Goal: Task Accomplishment & Management: Complete application form

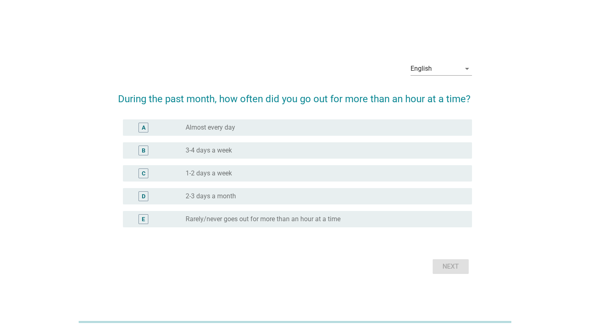
click at [217, 197] on label "2-3 days a month" at bounding box center [210, 196] width 50 height 8
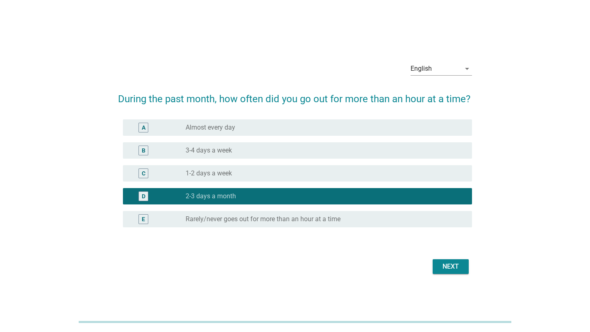
click at [445, 267] on div "Next" at bounding box center [450, 267] width 23 height 10
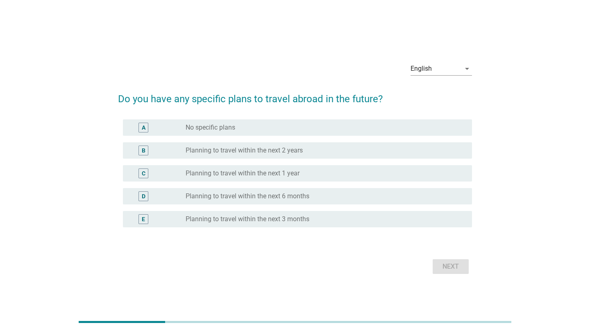
click at [227, 127] on label "No specific plans" at bounding box center [210, 128] width 50 height 8
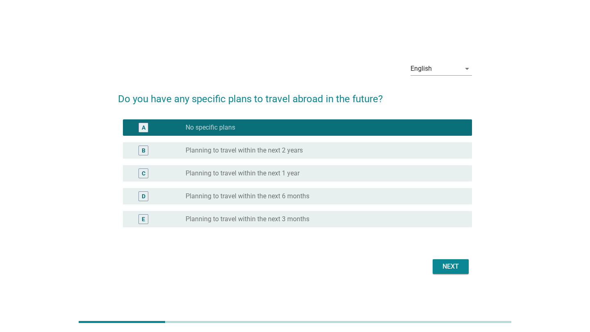
click at [449, 268] on div "Next" at bounding box center [450, 267] width 23 height 10
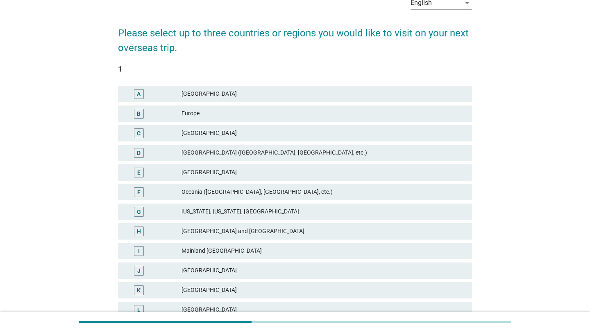
scroll to position [44, 0]
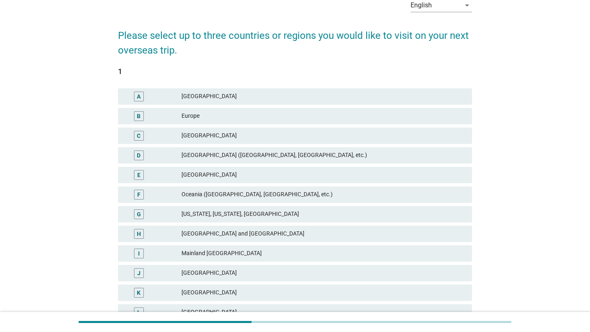
click at [220, 155] on div "[GEOGRAPHIC_DATA] ([GEOGRAPHIC_DATA], [GEOGRAPHIC_DATA], etc.)" at bounding box center [323, 156] width 284 height 10
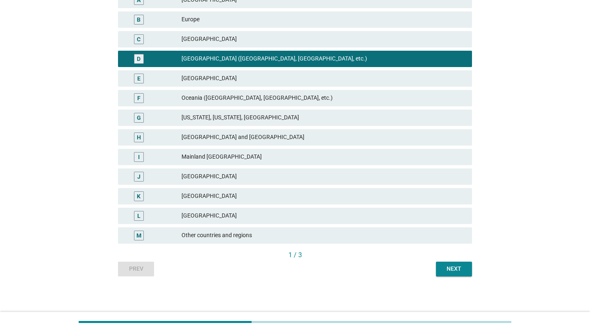
scroll to position [141, 0]
click at [447, 269] on div "Next" at bounding box center [453, 269] width 23 height 9
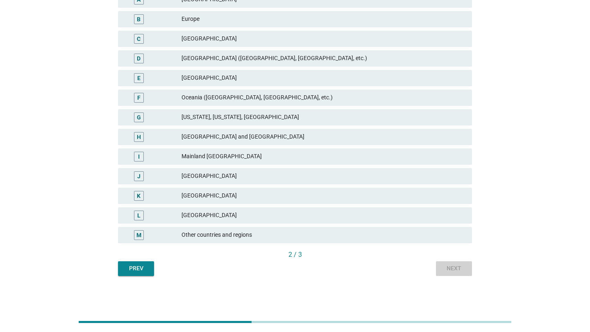
scroll to position [0, 0]
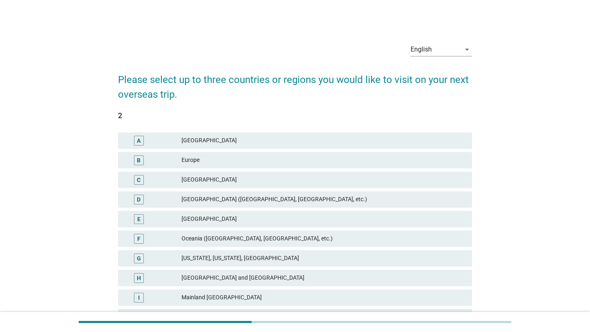
click at [203, 161] on div "Europe" at bounding box center [323, 161] width 284 height 10
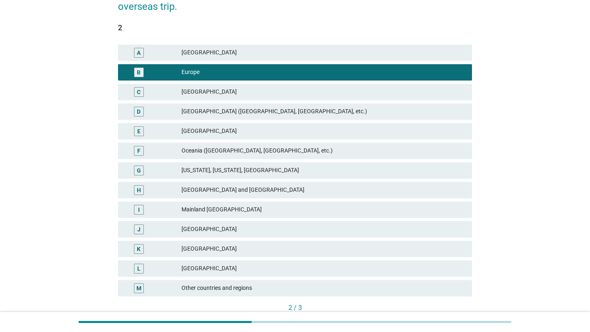
scroll to position [141, 0]
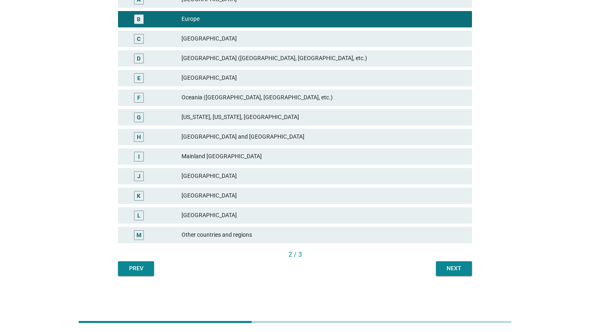
click at [449, 267] on div "Next" at bounding box center [453, 269] width 23 height 9
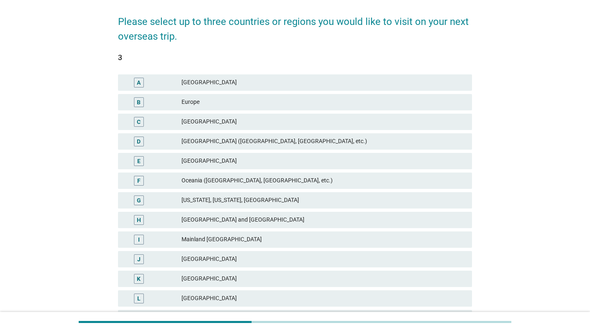
scroll to position [59, 0]
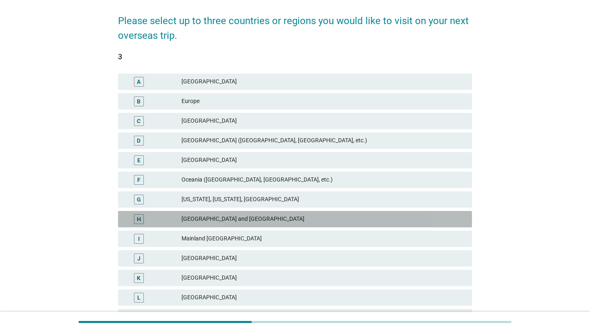
click at [211, 221] on div "[GEOGRAPHIC_DATA] and [GEOGRAPHIC_DATA]" at bounding box center [323, 220] width 284 height 10
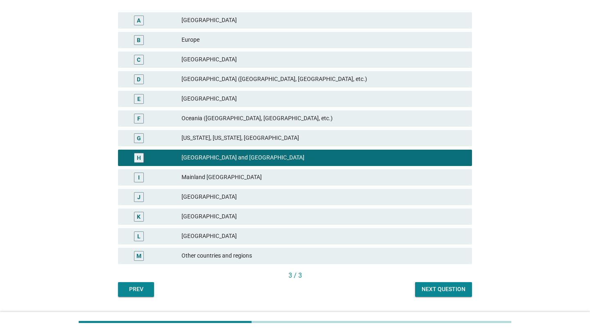
scroll to position [141, 0]
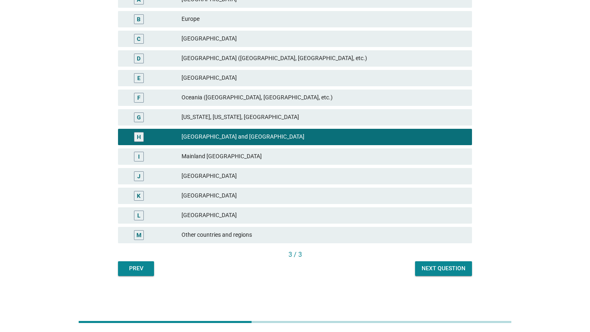
click at [218, 196] on div "[GEOGRAPHIC_DATA]" at bounding box center [323, 196] width 284 height 10
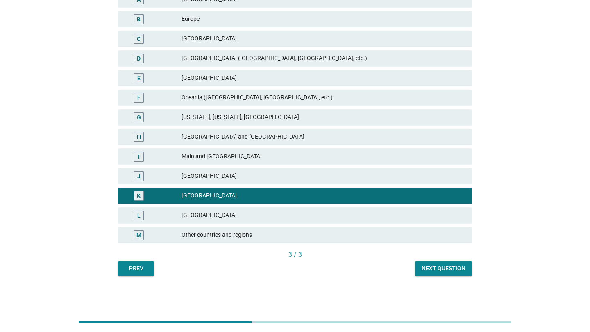
click at [442, 271] on div "Next question" at bounding box center [443, 269] width 44 height 9
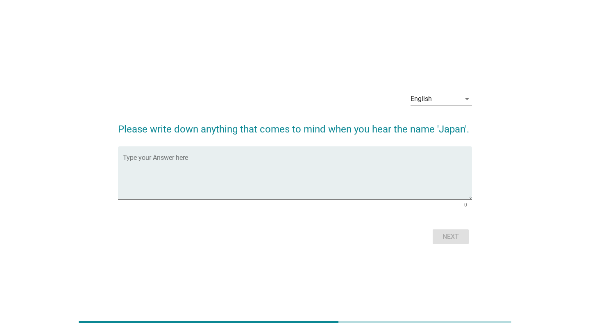
click at [306, 156] on textarea "Type your Answer here" at bounding box center [297, 177] width 349 height 43
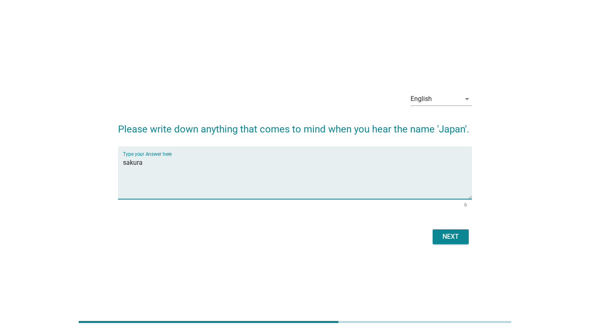
type textarea "sakura"
click at [436, 235] on button "Next" at bounding box center [450, 237] width 36 height 15
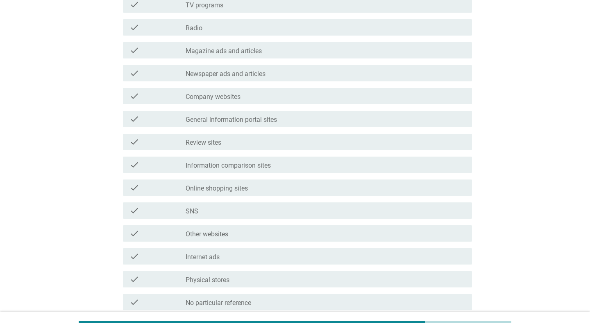
scroll to position [155, 0]
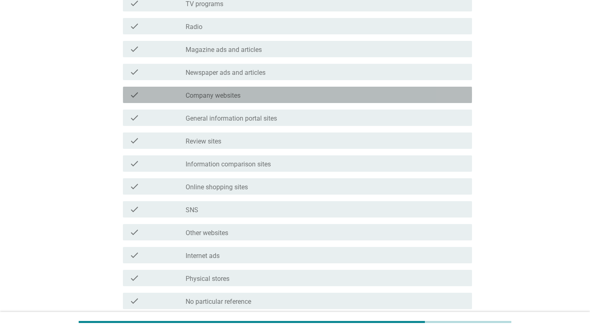
click at [222, 95] on label "Company websites" at bounding box center [212, 96] width 55 height 8
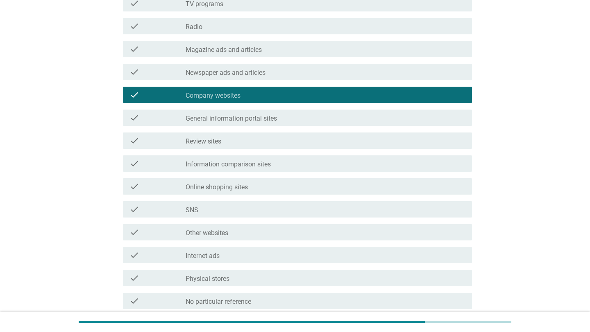
scroll to position [154, 0]
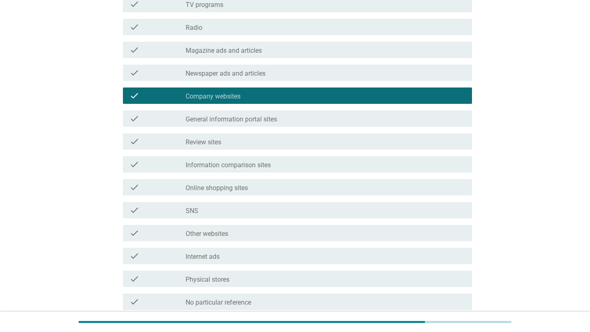
click at [227, 124] on div "check check_box_outline_blank General information portal sites" at bounding box center [297, 119] width 349 height 16
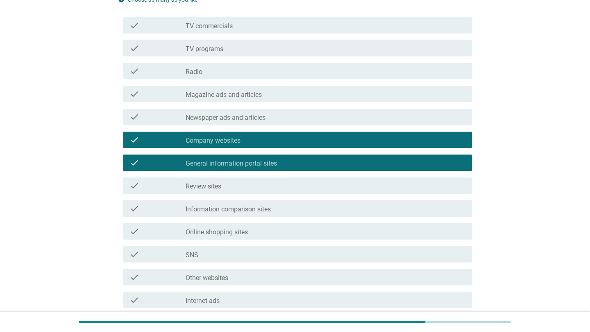
scroll to position [108, 0]
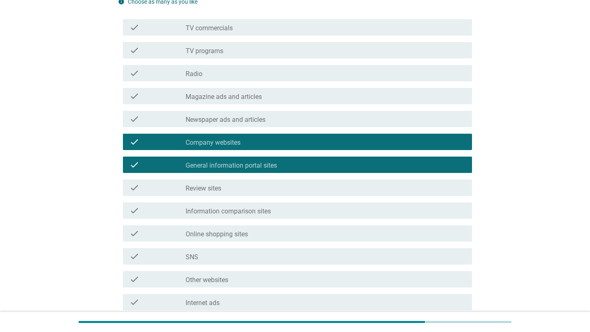
click at [223, 215] on label "Information comparison sites" at bounding box center [227, 212] width 85 height 8
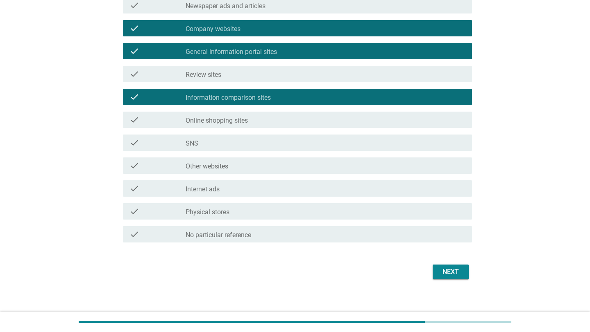
scroll to position [227, 0]
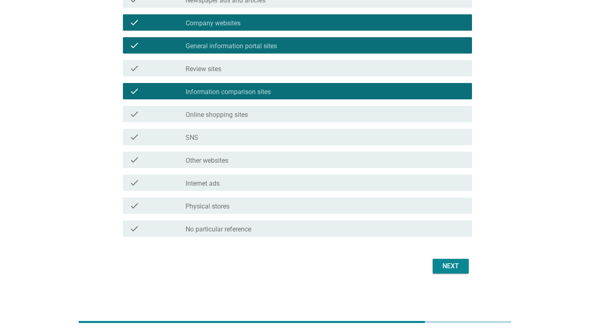
click at [453, 264] on div "Next" at bounding box center [450, 267] width 23 height 10
